Goal: Task Accomplishment & Management: Manage account settings

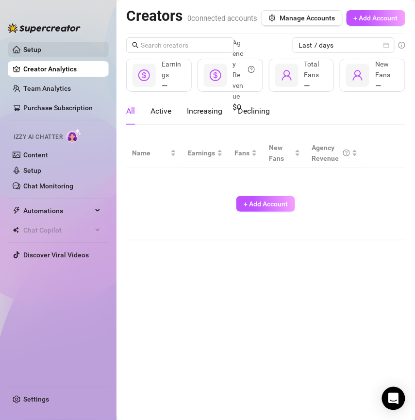
click at [37, 52] on link "Setup" at bounding box center [32, 50] width 18 height 8
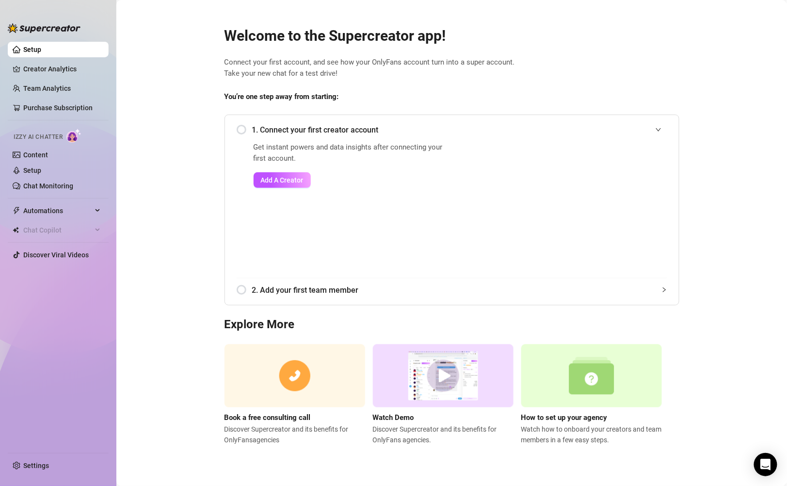
click at [174, 212] on main "Welcome to the Supercreator app! Connect your first account, and see how your O…" at bounding box center [451, 243] width 671 height 486
click at [95, 208] on div "Automations" at bounding box center [58, 211] width 101 height 16
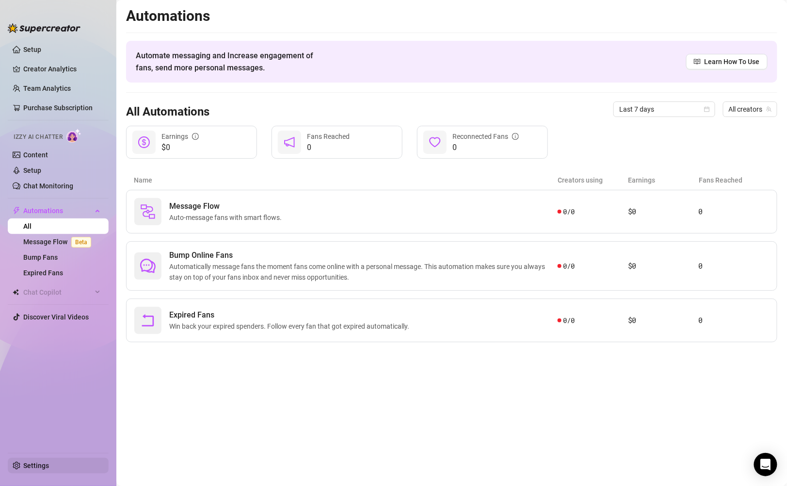
click at [23, 419] on link "Settings" at bounding box center [36, 465] width 26 height 8
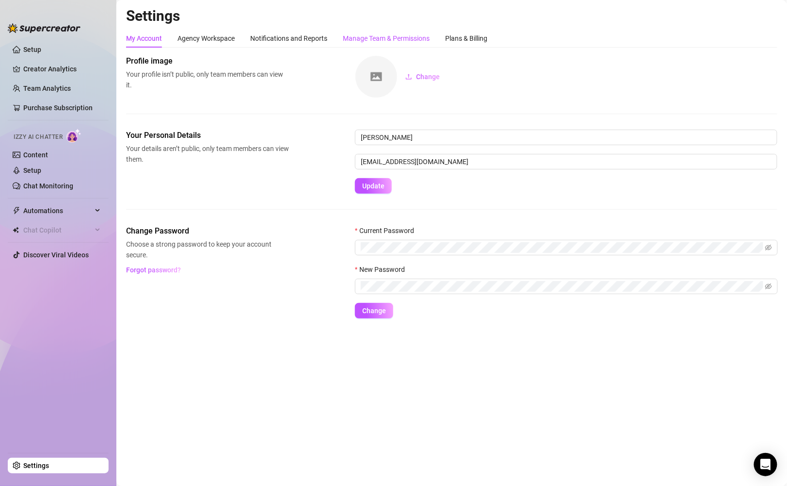
click at [378, 36] on div "Manage Team & Permissions" at bounding box center [386, 38] width 87 height 11
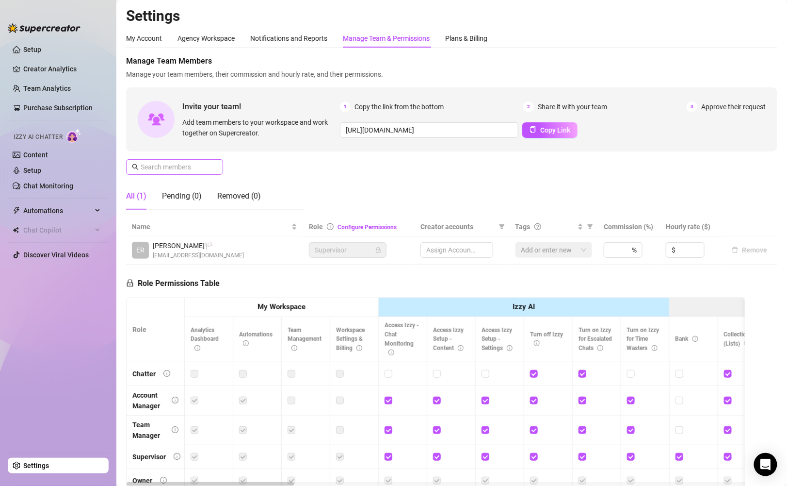
click at [194, 172] on span at bounding box center [174, 167] width 97 height 16
click at [194, 163] on input "text" at bounding box center [175, 167] width 69 height 11
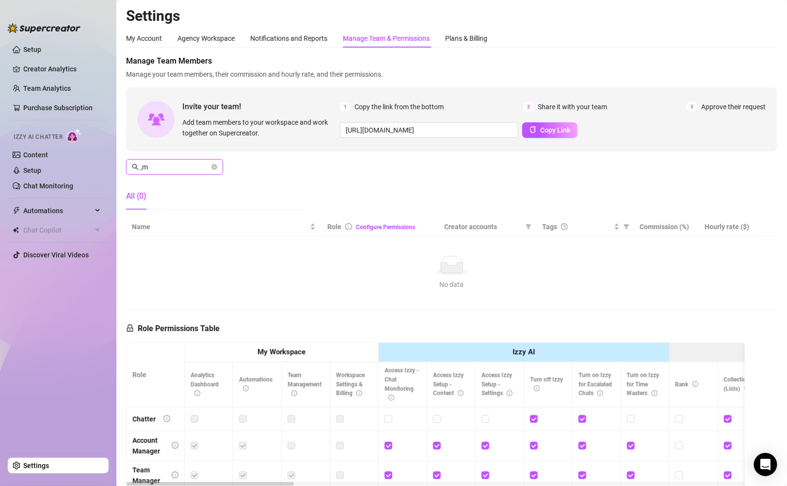
type input ","
type input "[PERSON_NAME]"
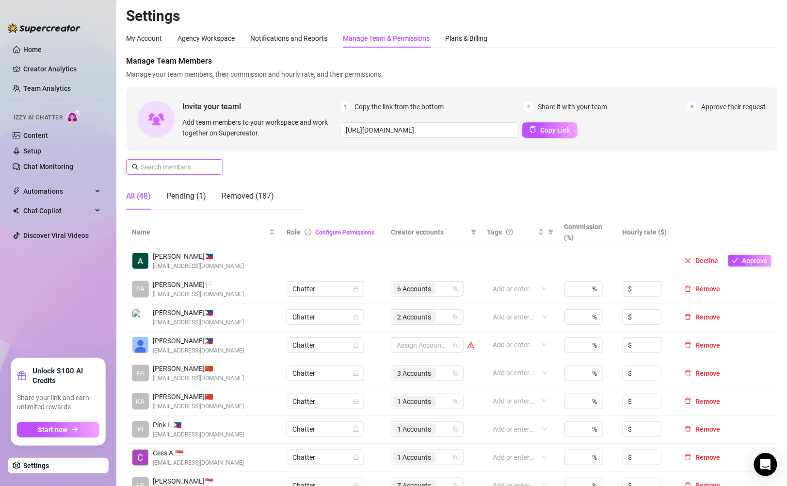
click at [178, 171] on input "text" at bounding box center [175, 167] width 69 height 11
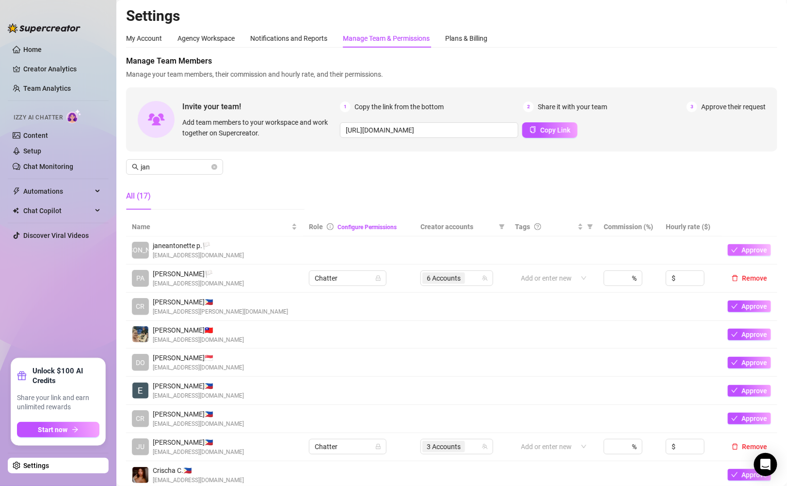
click at [746, 244] on button "Approve" at bounding box center [749, 250] width 43 height 12
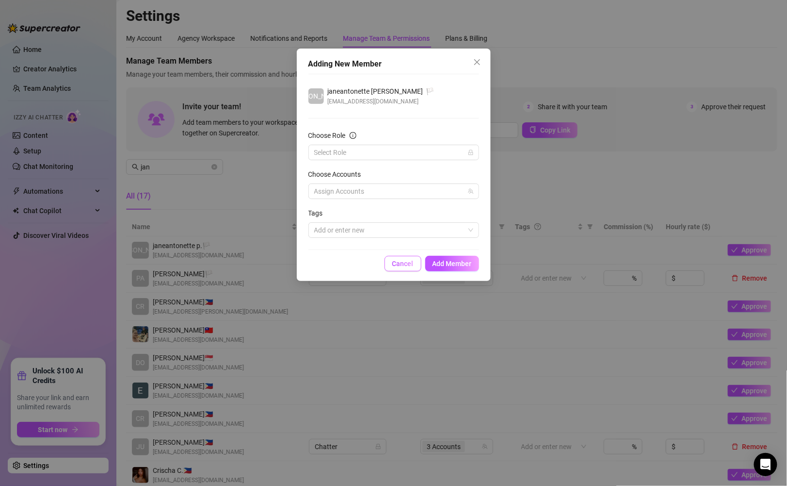
click at [395, 261] on span "Cancel" at bounding box center [402, 264] width 21 height 8
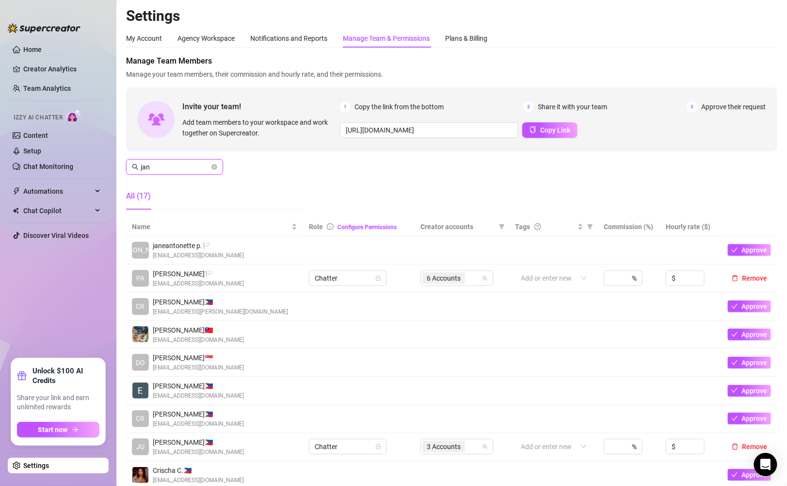
click at [195, 164] on input "jan" at bounding box center [175, 167] width 69 height 11
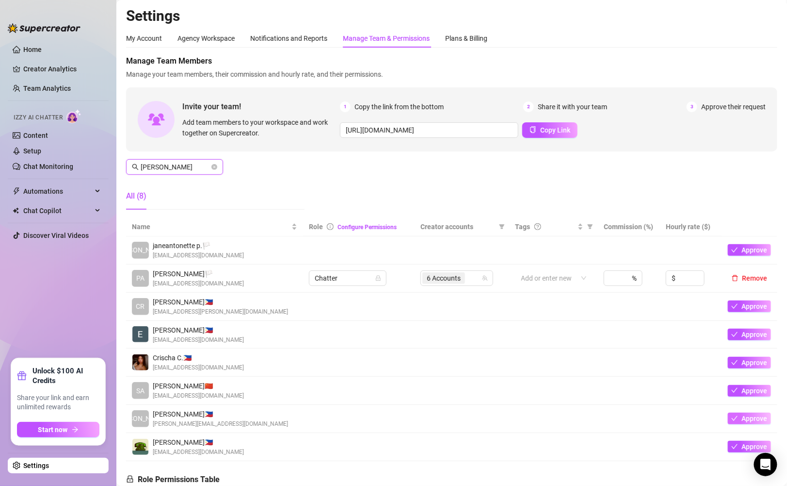
type input "[PERSON_NAME]"
click at [740, 416] on button "Approve" at bounding box center [749, 418] width 43 height 12
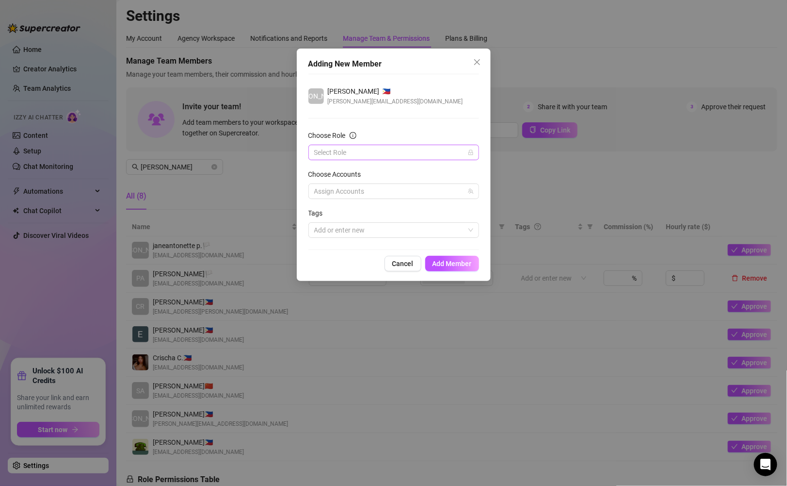
click at [433, 155] on input "Choose Role" at bounding box center [389, 152] width 150 height 15
click at [405, 166] on div "Chatter" at bounding box center [393, 171] width 155 height 11
click at [398, 185] on div at bounding box center [388, 191] width 157 height 14
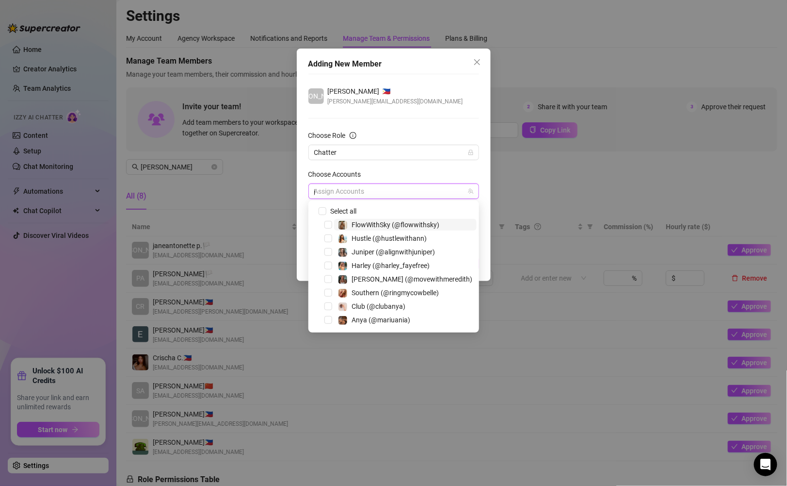
type input "ju"
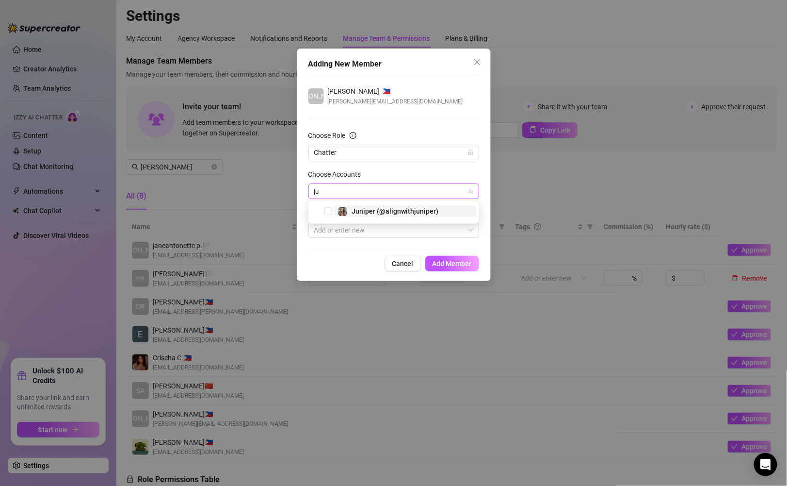
click at [409, 211] on span "Juniper (@alignwithjuniper)" at bounding box center [395, 211] width 87 height 8
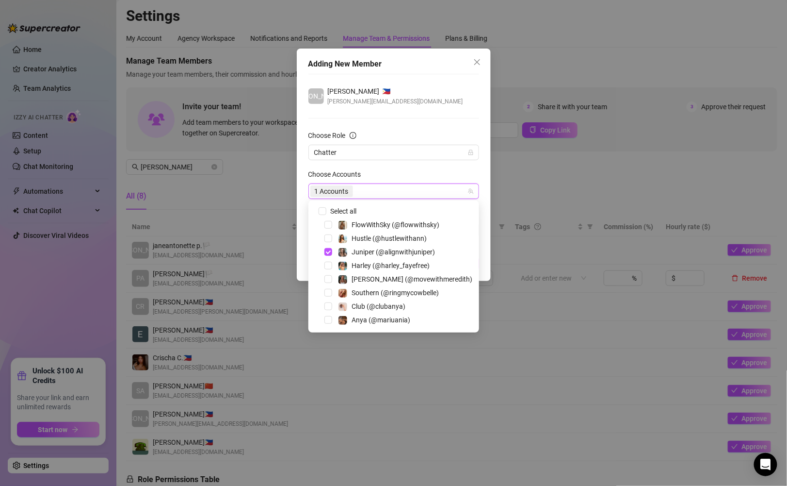
click at [394, 132] on div "Choose Role" at bounding box center [394, 137] width 171 height 15
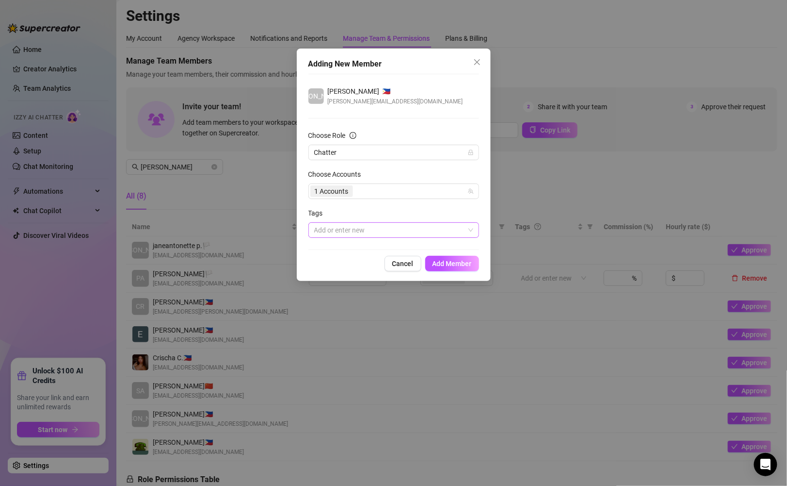
click at [397, 229] on div at bounding box center [388, 230] width 157 height 14
click at [451, 261] on span "Add Member" at bounding box center [452, 264] width 39 height 8
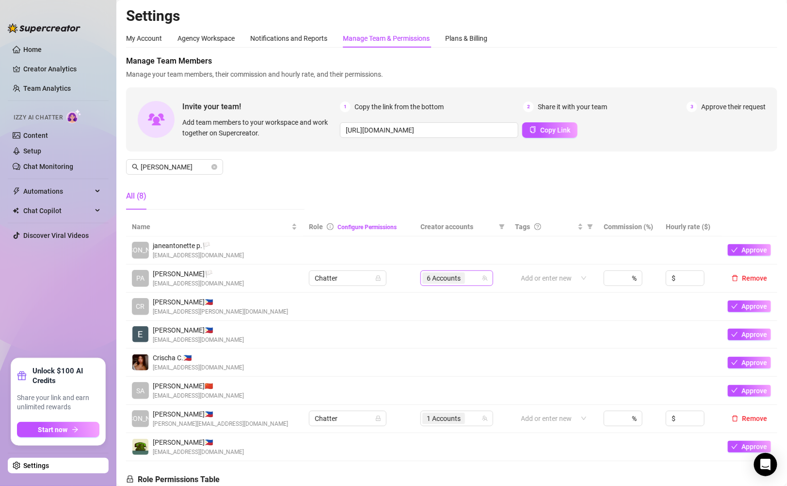
click at [458, 277] on span "6 Accounts" at bounding box center [444, 278] width 34 height 11
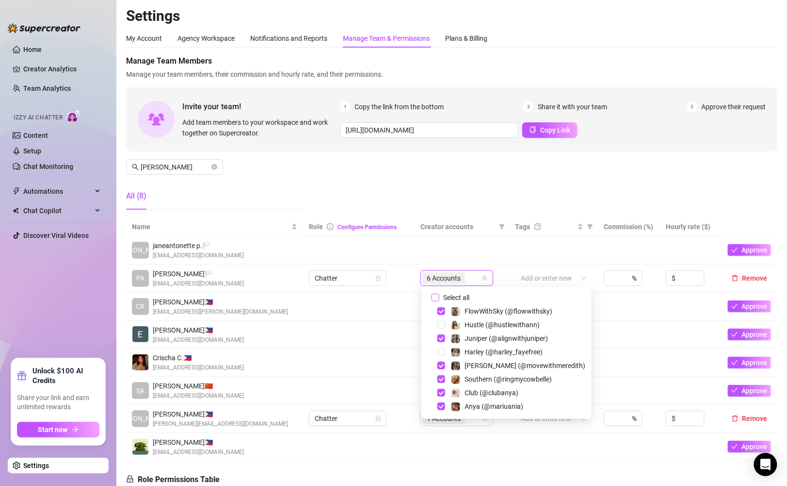
click at [442, 295] on span "Select all" at bounding box center [456, 297] width 34 height 11
click at [439, 295] on input "Select all" at bounding box center [436, 297] width 8 height 8
click at [442, 295] on span "Select all" at bounding box center [456, 297] width 34 height 11
click at [439, 295] on input "Select all" at bounding box center [436, 297] width 8 height 8
checkbox input "false"
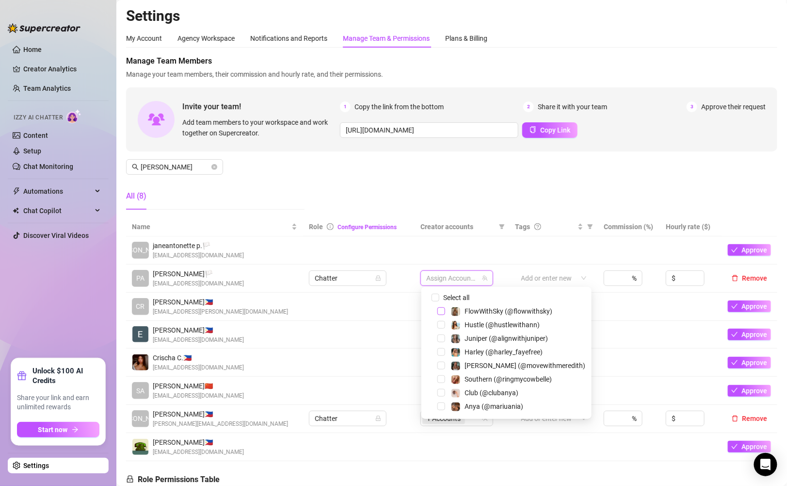
click at [441, 309] on span "Select tree node" at bounding box center [442, 311] width 8 height 8
click at [428, 248] on td at bounding box center [462, 250] width 95 height 28
